Goal: Task Accomplishment & Management: Use online tool/utility

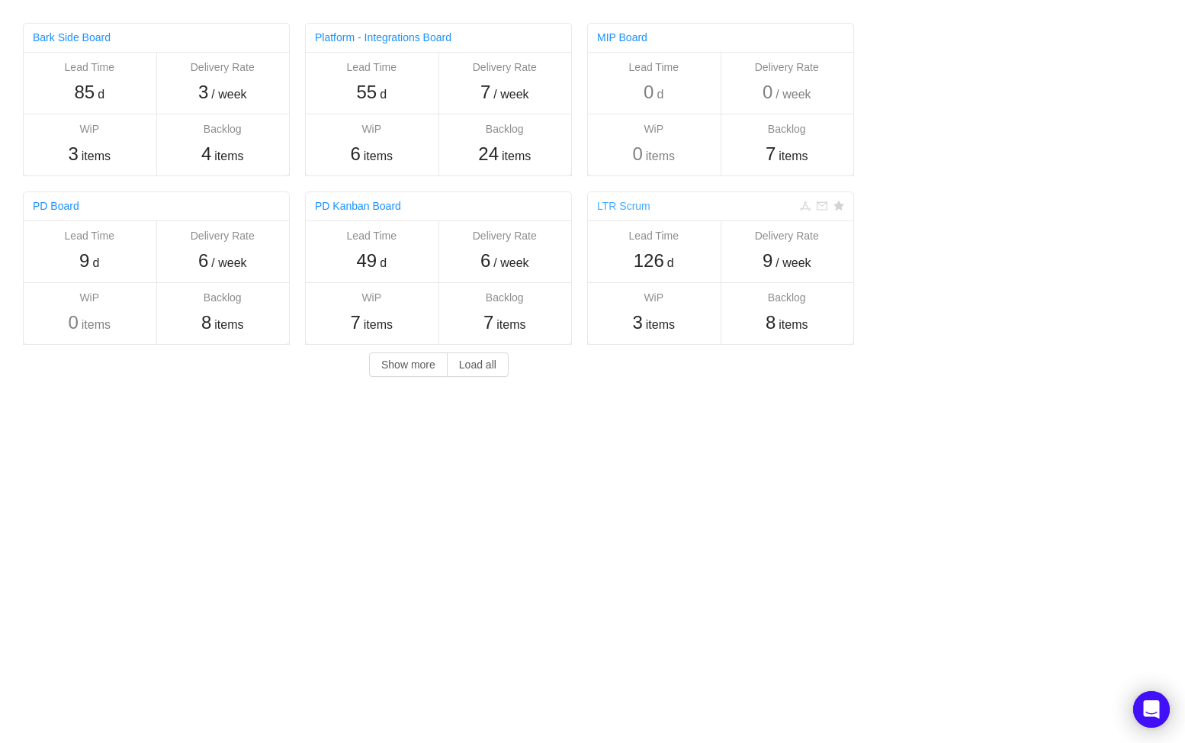
click at [630, 204] on link "LTR Scrum" at bounding box center [623, 206] width 53 height 12
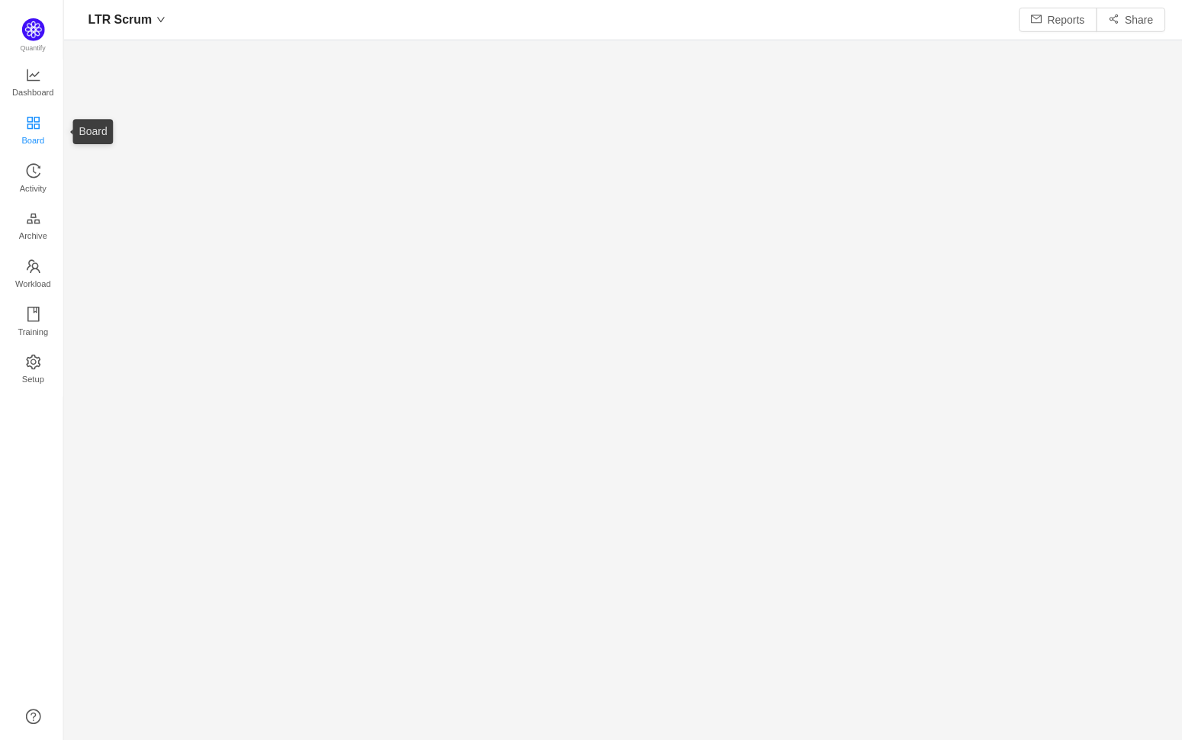
scroll to position [725, 1096]
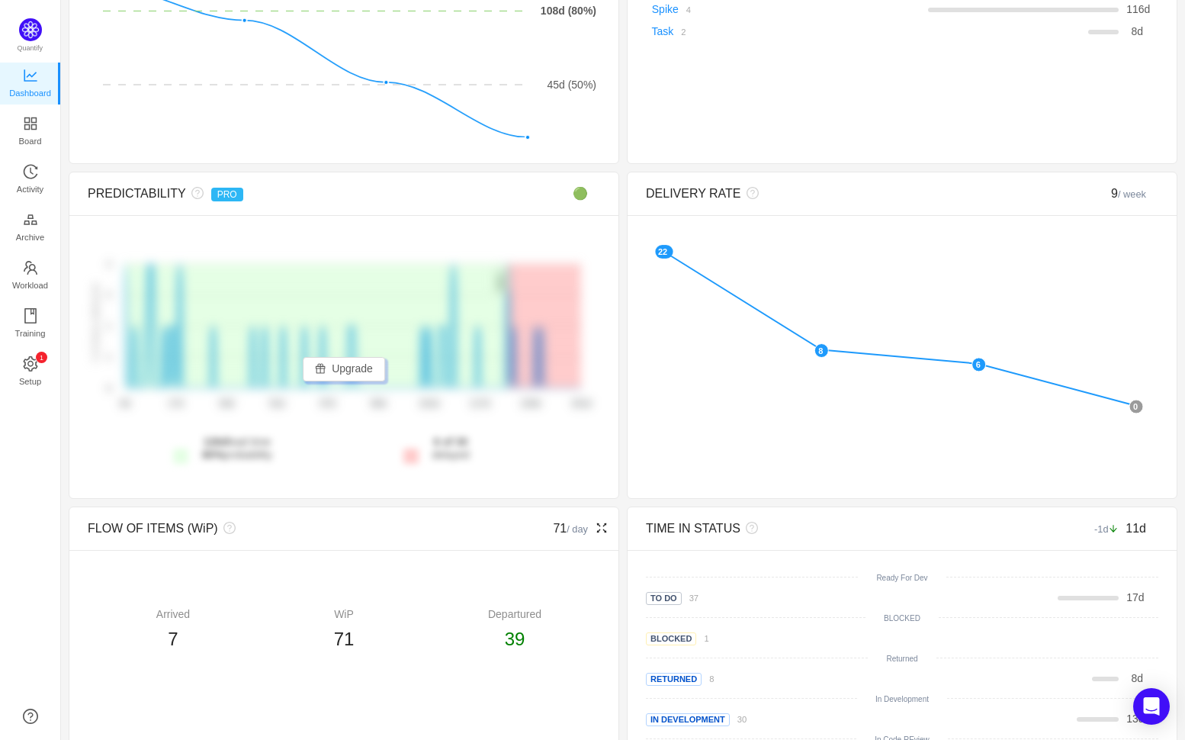
scroll to position [401, 0]
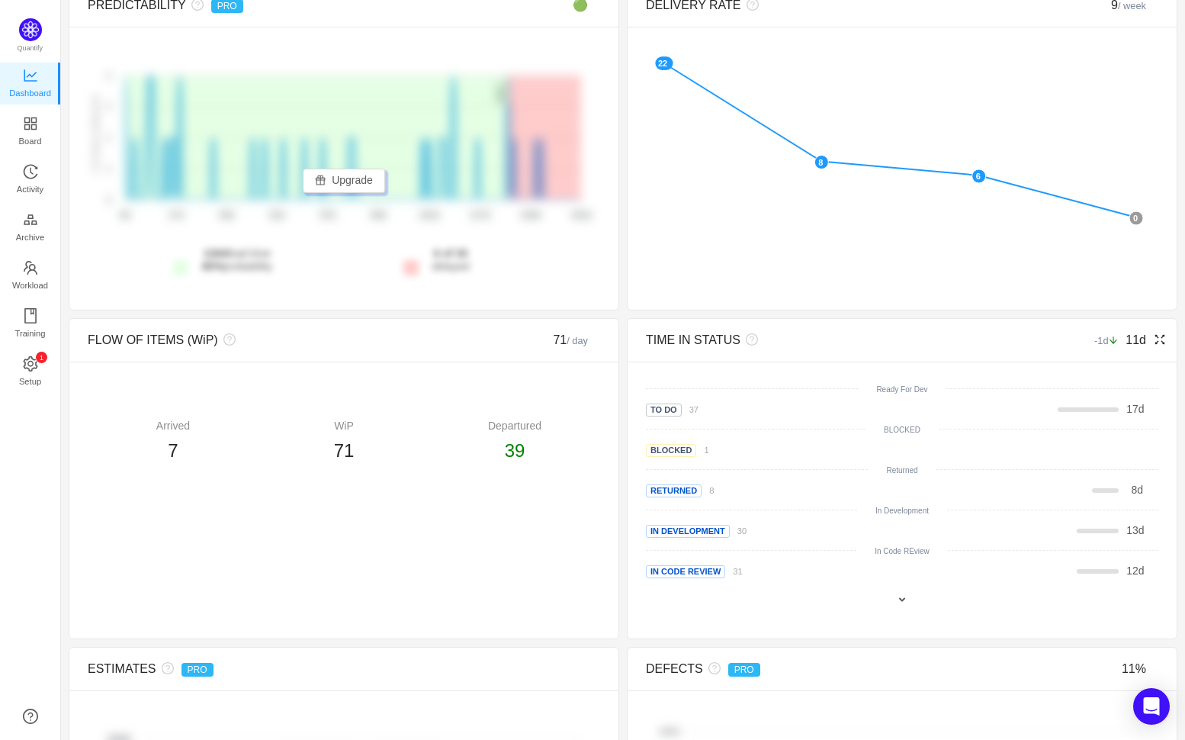
click at [1160, 336] on div "TIME IN STATUS -1d 11d" at bounding box center [901, 340] width 549 height 43
click at [1157, 336] on div "TIME IN STATUS -1d 11d" at bounding box center [901, 340] width 549 height 43
click at [1155, 337] on icon "icon: fullscreen" at bounding box center [1159, 339] width 12 height 12
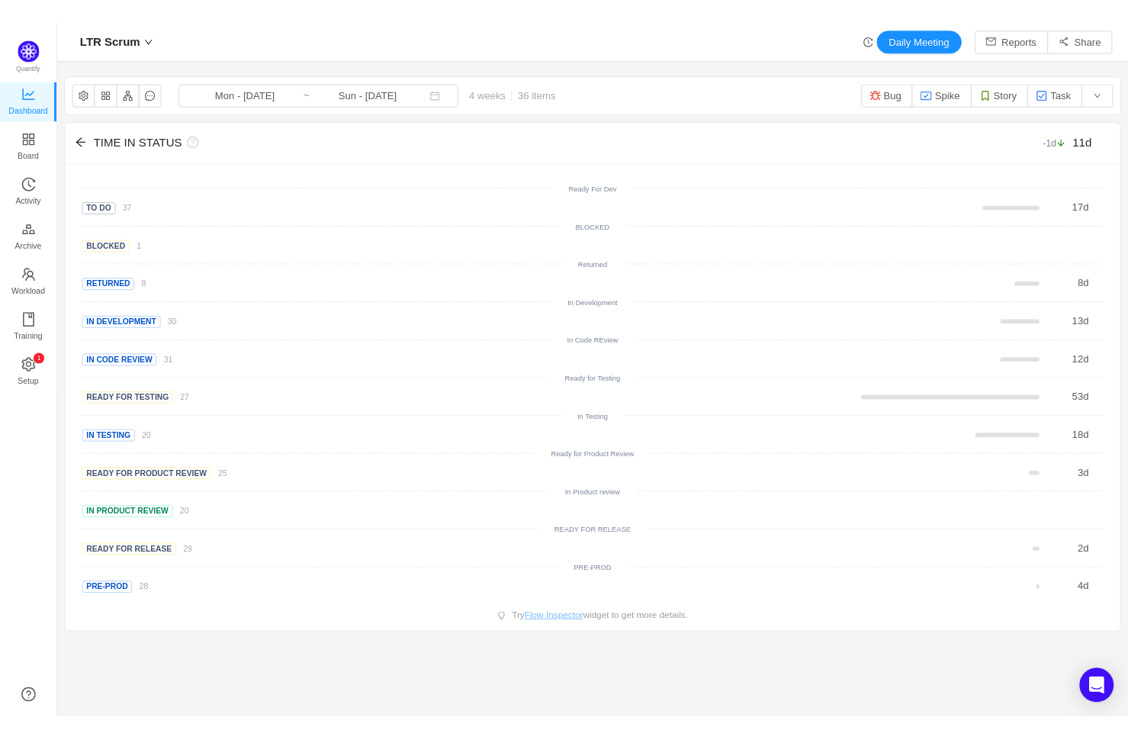
scroll to position [721, 1116]
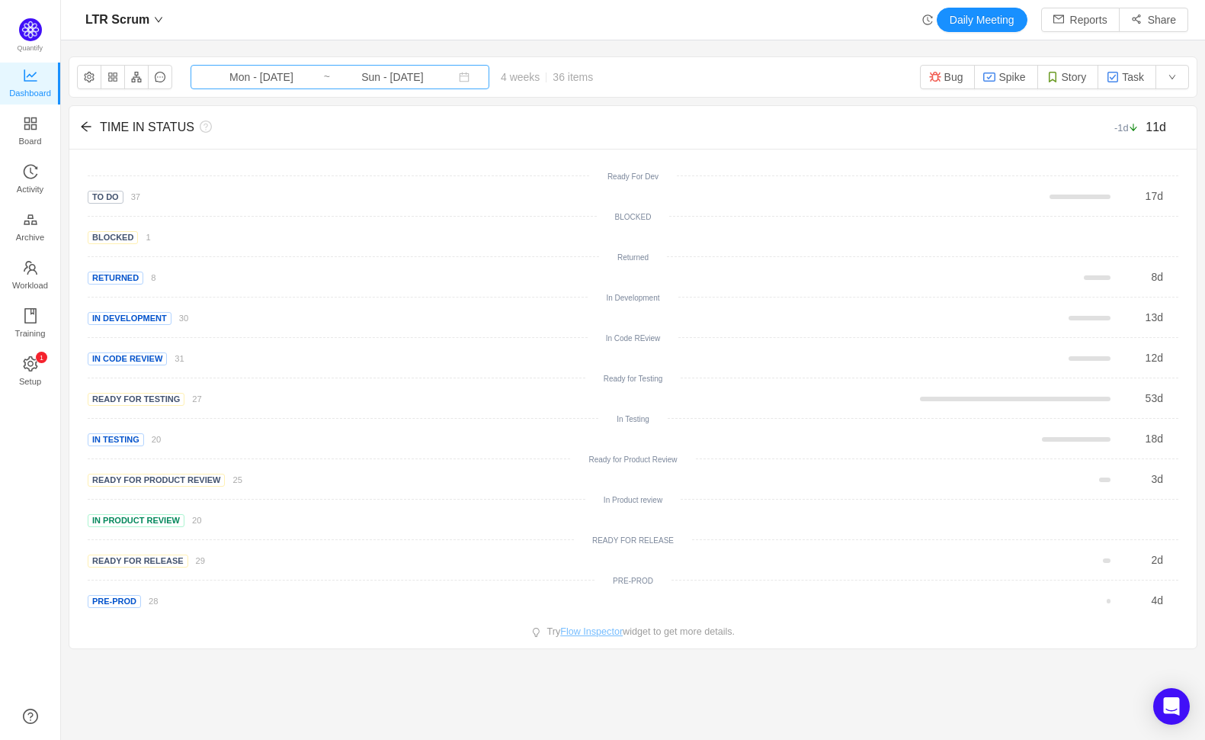
click at [223, 79] on input "Mon - [DATE]" at bounding box center [262, 77] width 124 height 17
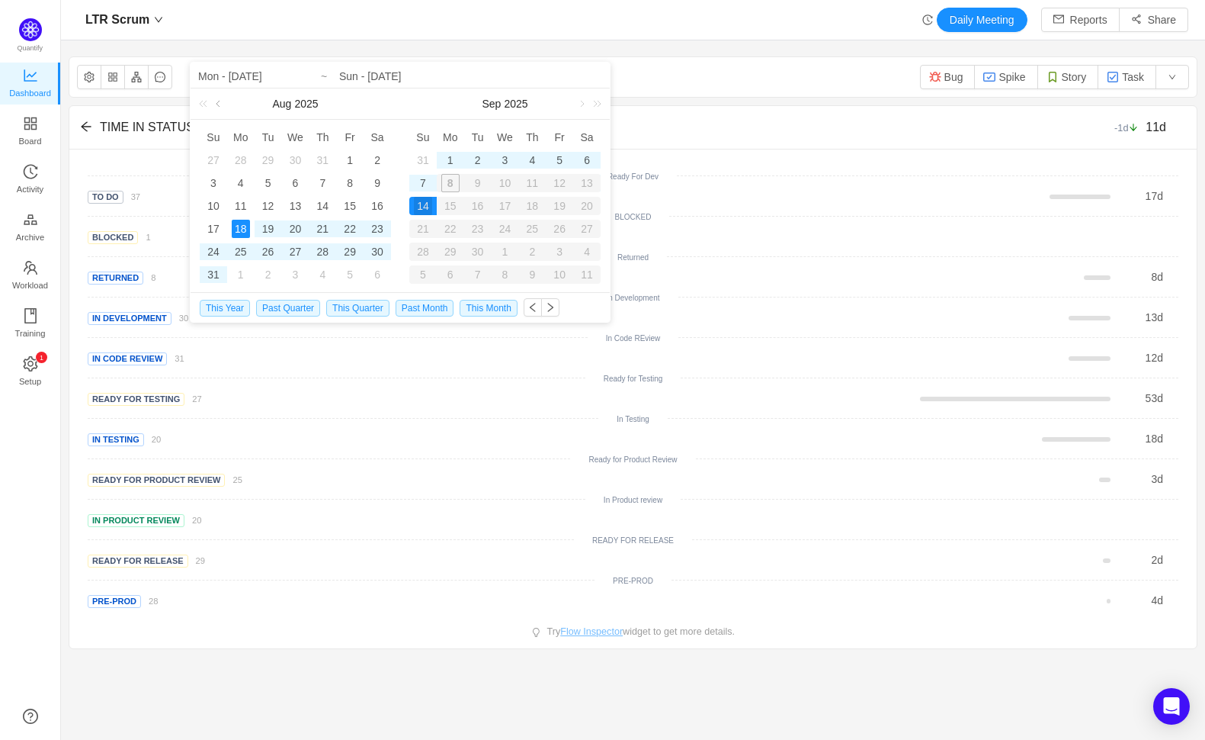
click at [214, 104] on link at bounding box center [220, 103] width 14 height 30
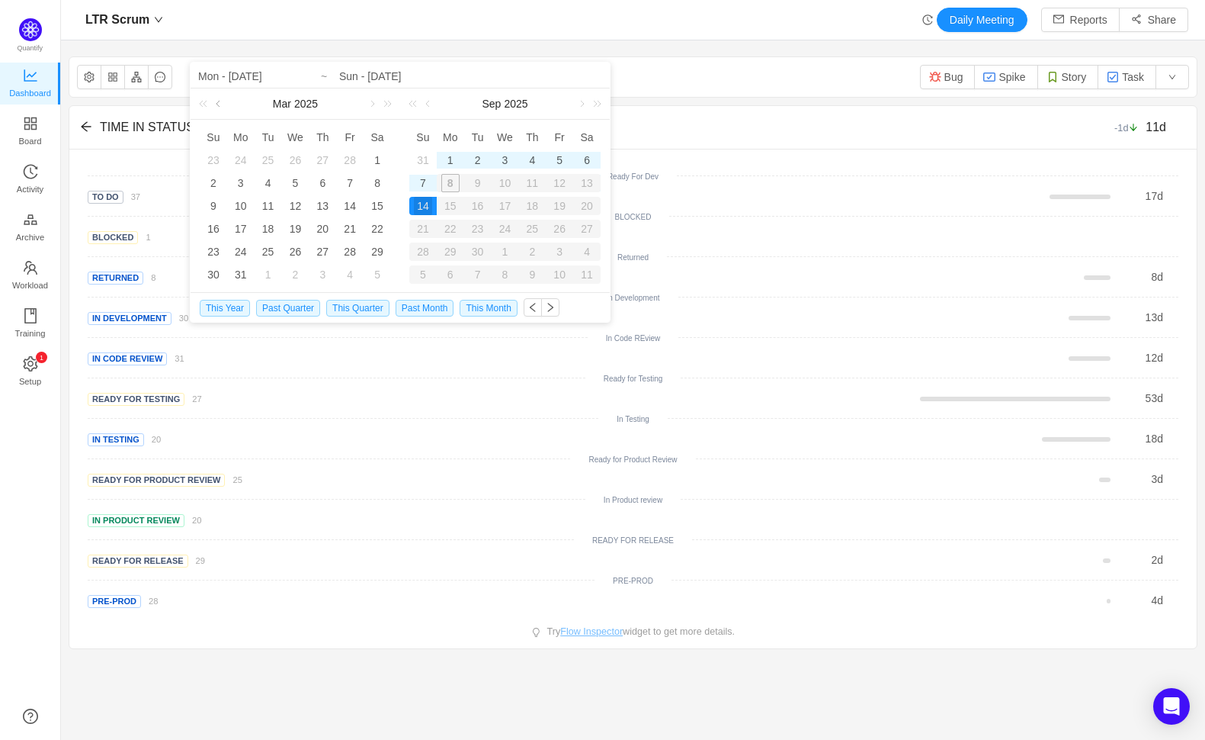
click at [220, 101] on link at bounding box center [220, 103] width 14 height 30
click at [297, 156] on div "1" at bounding box center [295, 160] width 18 height 18
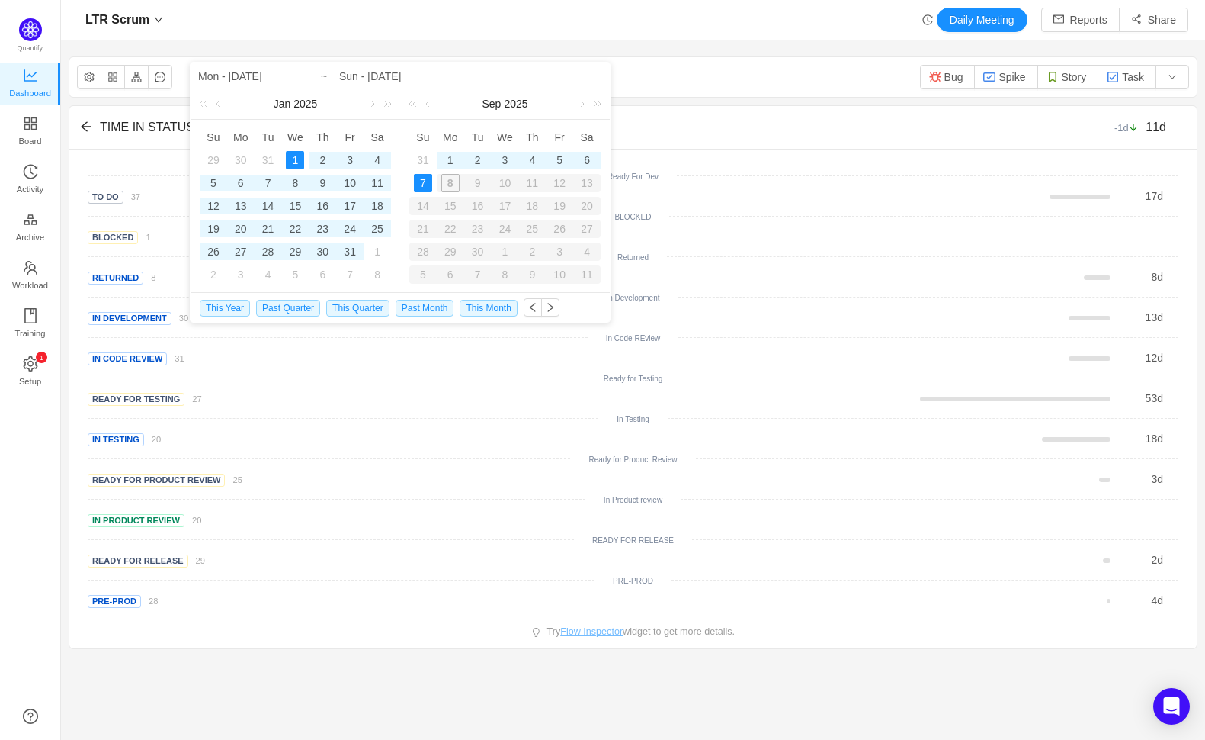
click at [422, 182] on div "7" at bounding box center [423, 183] width 18 height 18
type input "Wed - [DATE]"
type input "Sun - [DATE]"
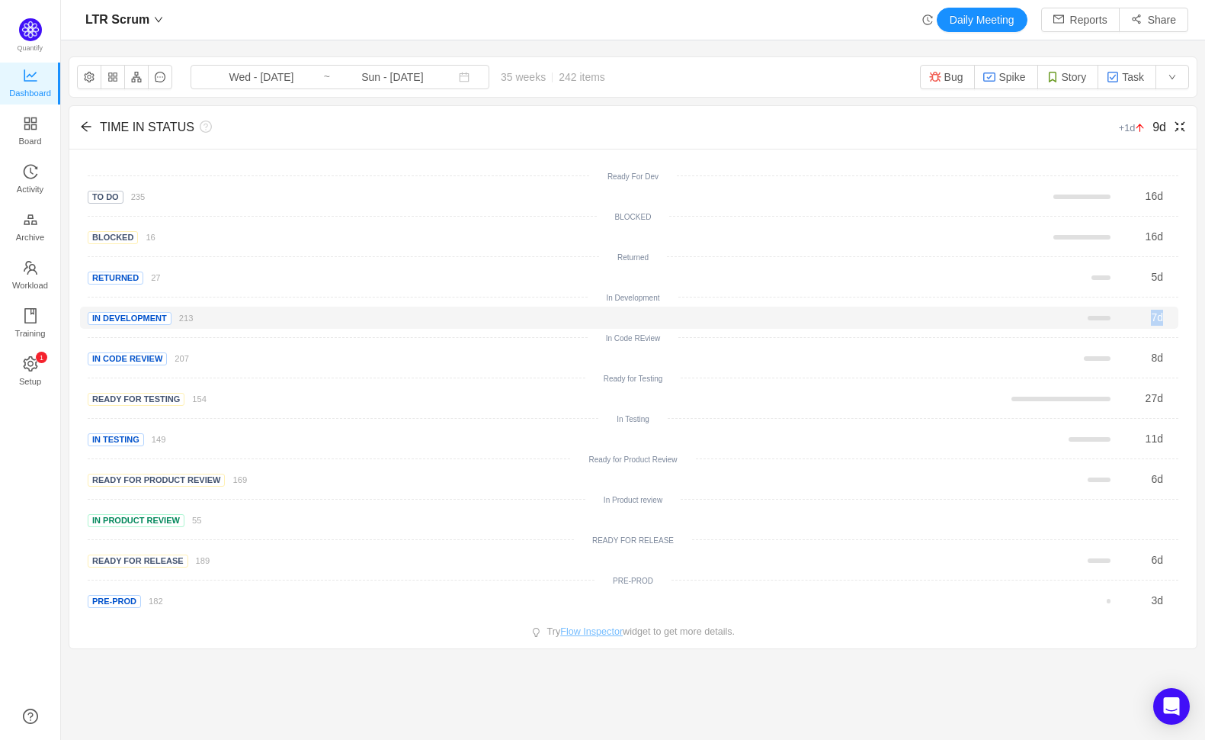
drag, startPoint x: 1151, startPoint y: 316, endPoint x: 1137, endPoint y: 316, distance: 13.7
click at [1137, 316] on div "7 d" at bounding box center [1141, 318] width 53 height 16
click at [1184, 309] on div "There are no delivered work items in the selected period Possible solutions Rea…" at bounding box center [633, 398] width 1128 height 499
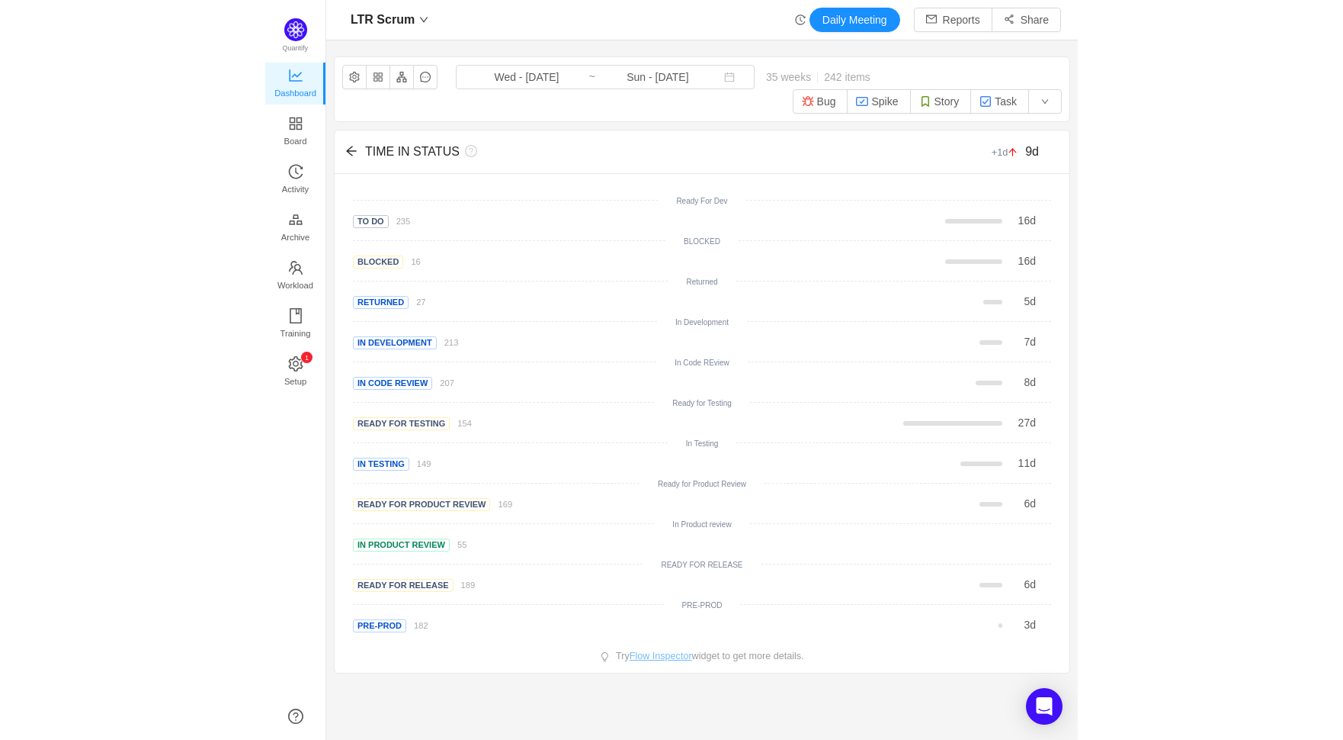
scroll to position [721, 1255]
